Goal: Entertainment & Leisure: Consume media (video, audio)

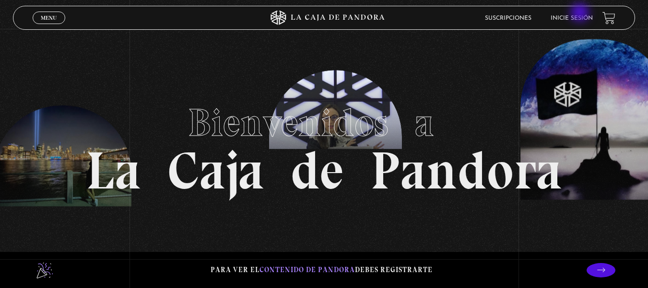
click at [581, 13] on li "Inicie sesión" at bounding box center [572, 18] width 42 height 15
click at [588, 21] on link "Inicie sesión" at bounding box center [572, 18] width 42 height 6
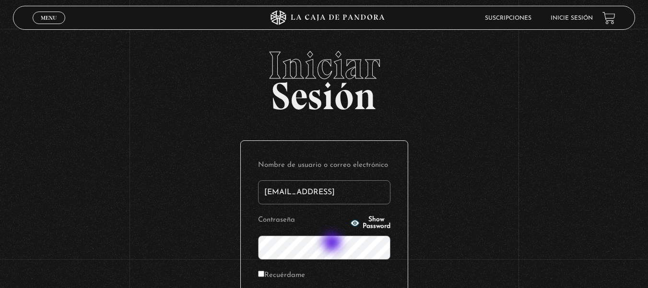
type input "sktreminio07@gmail.com"
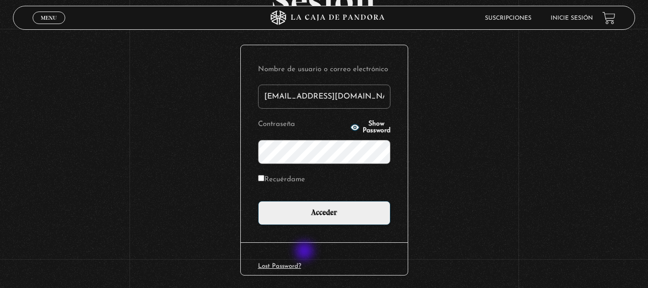
scroll to position [96, 0]
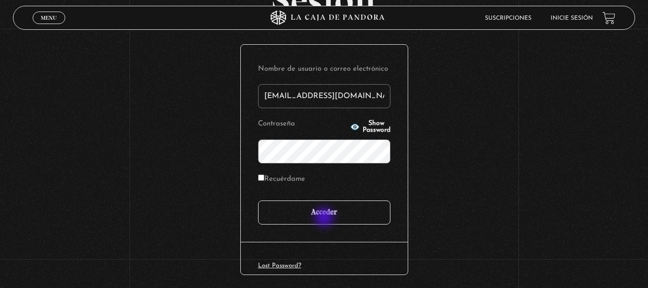
click at [328, 213] on input "Acceder" at bounding box center [324, 212] width 132 height 24
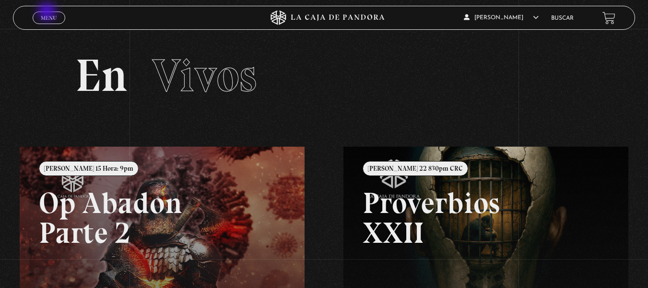
click at [47, 13] on link "Menu Cerrar" at bounding box center [49, 18] width 33 height 12
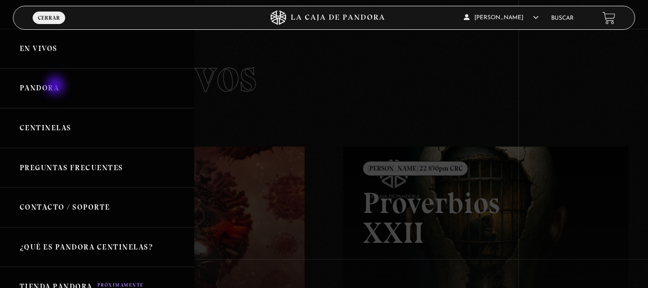
click at [58, 89] on link "Pandora" at bounding box center [97, 88] width 194 height 40
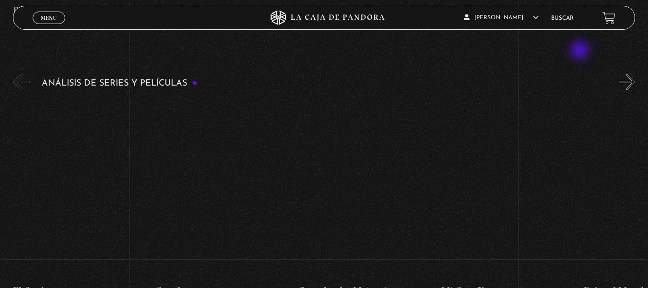
scroll to position [1728, 0]
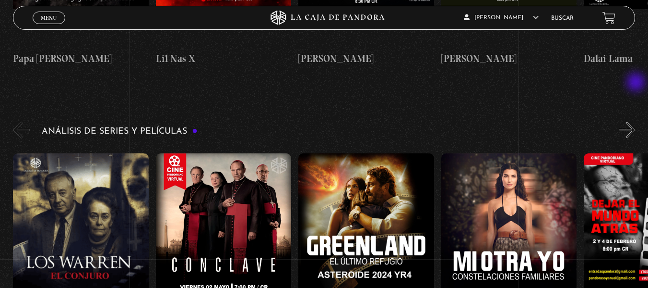
click at [636, 121] on button "»" at bounding box center [627, 129] width 17 height 17
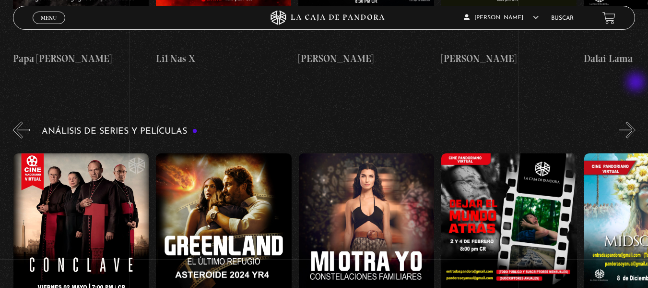
click at [636, 121] on button "»" at bounding box center [627, 129] width 17 height 17
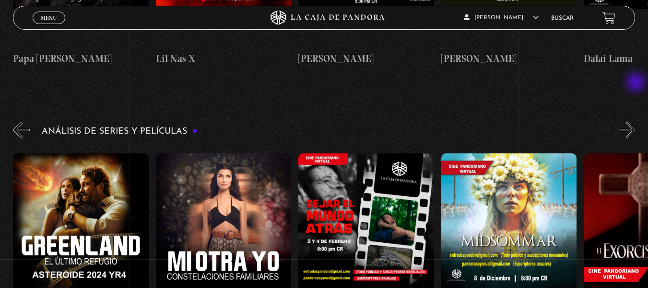
click at [636, 121] on button "»" at bounding box center [627, 129] width 17 height 17
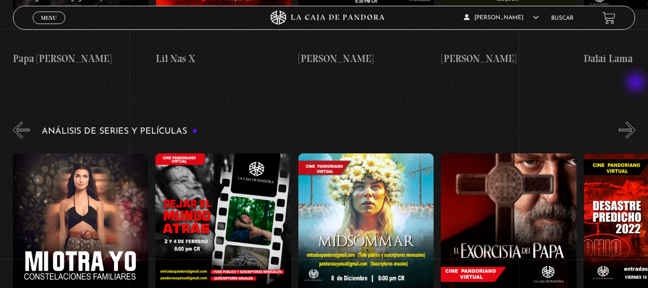
click at [636, 121] on button "»" at bounding box center [627, 129] width 17 height 17
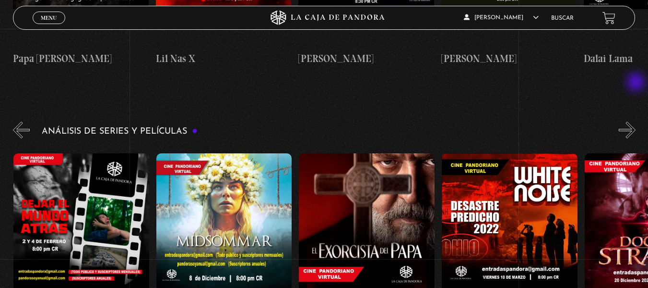
scroll to position [0, 571]
click at [636, 121] on button "»" at bounding box center [627, 129] width 17 height 17
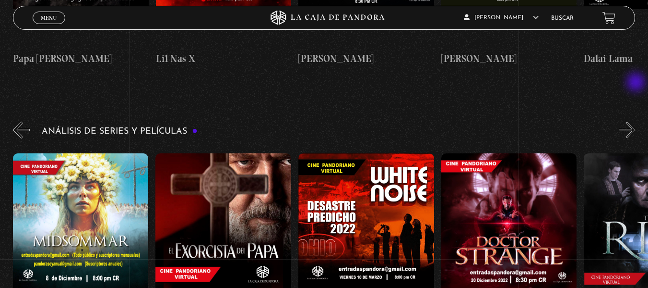
click at [636, 121] on button "»" at bounding box center [627, 129] width 17 height 17
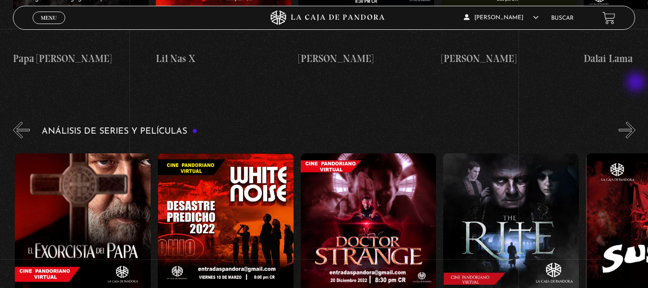
scroll to position [0, 857]
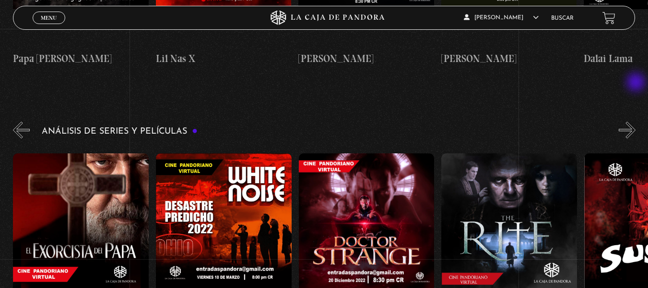
click at [636, 121] on button "»" at bounding box center [627, 129] width 17 height 17
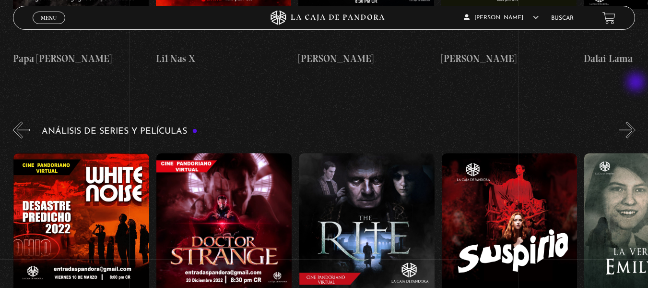
scroll to position [0, 1000]
click at [636, 121] on button "»" at bounding box center [627, 129] width 17 height 17
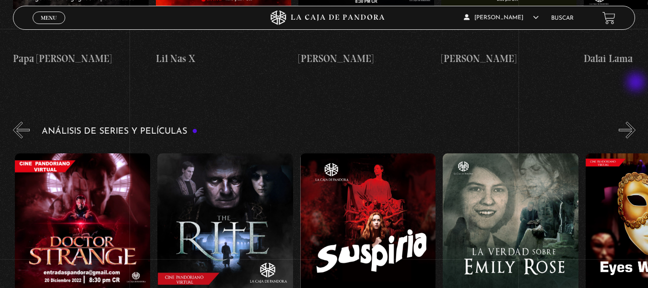
scroll to position [0, 1142]
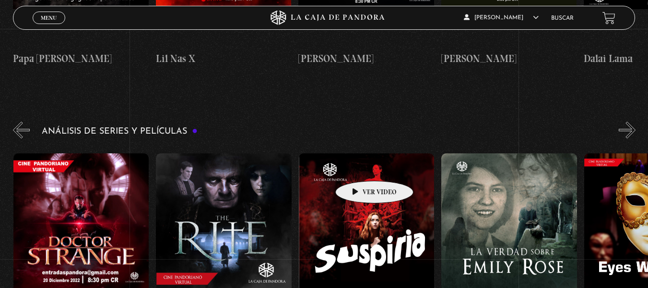
click at [360, 166] on figure at bounding box center [367, 239] width 136 height 173
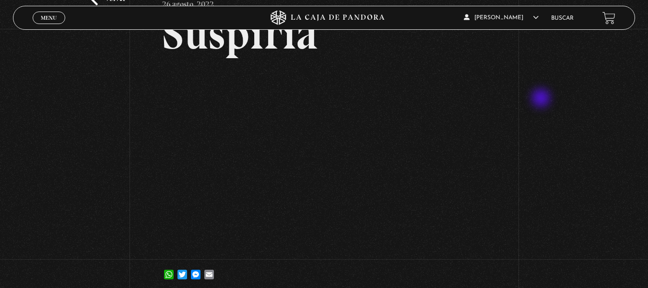
scroll to position [48, 0]
